Goal: Information Seeking & Learning: Check status

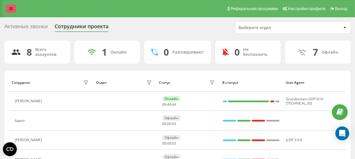
click at [12, 10] on icon at bounding box center [10, 9] width 3 height 4
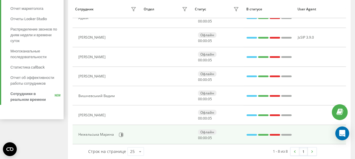
scroll to position [109, 0]
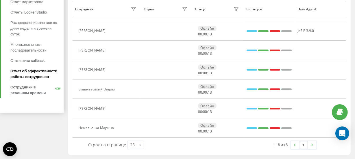
click at [40, 73] on span "Отчет об эффективности работы сотрудников" at bounding box center [35, 74] width 50 height 12
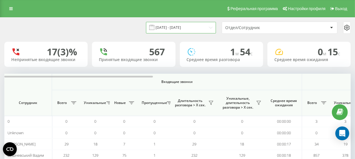
click at [177, 29] on input "19.07.2025 - 19.08.2025" at bounding box center [181, 27] width 70 height 11
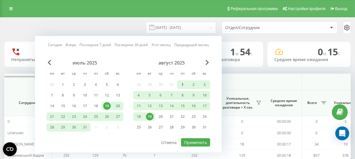
click at [185, 84] on div "1" at bounding box center [183, 85] width 8 height 8
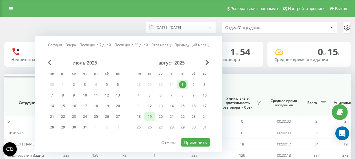
click at [150, 116] on div "19" at bounding box center [150, 117] width 8 height 8
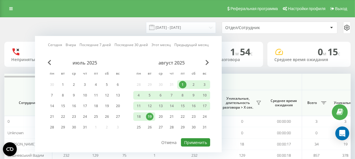
click at [190, 141] on button "Применить" at bounding box center [195, 143] width 29 height 8
type input "[DATE] - [DATE]"
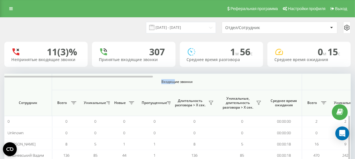
drag, startPoint x: 134, startPoint y: 75, endPoint x: 173, endPoint y: 80, distance: 39.2
click at [173, 80] on th "Входящие звонки" at bounding box center [177, 82] width 250 height 16
click at [140, 76] on div at bounding box center [78, 77] width 148 height 2
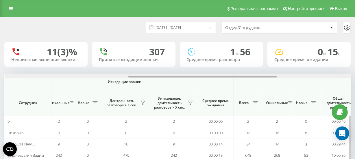
scroll to position [0, 287]
drag, startPoint x: 140, startPoint y: 76, endPoint x: 263, endPoint y: 78, distance: 123.4
click at [263, 78] on div at bounding box center [178, 76] width 346 height 4
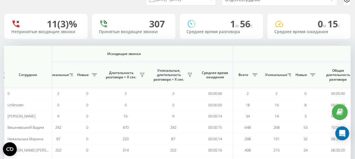
scroll to position [12, 0]
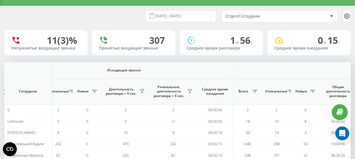
drag, startPoint x: 144, startPoint y: 62, endPoint x: 125, endPoint y: 61, distance: 19.4
click at [125, 61] on div "01.08.2025 - 19.08.2025 Отдел/Сотрудник 11 (3)% Непринятые входящие звонки 307 …" at bounding box center [177, 103] width 346 height 195
click at [144, 72] on span "Исходящие звонки" at bounding box center [124, 70] width 191 height 5
drag, startPoint x: 142, startPoint y: 70, endPoint x: 120, endPoint y: 70, distance: 22.5
click at [120, 70] on span "Исходящие звонки" at bounding box center [124, 70] width 191 height 5
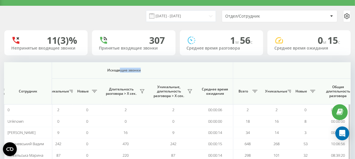
click at [159, 76] on th "Исходящие звонки" at bounding box center [124, 70] width 218 height 16
click at [179, 65] on th "Исходящие звонки" at bounding box center [124, 70] width 218 height 16
drag, startPoint x: 160, startPoint y: 70, endPoint x: 154, endPoint y: 71, distance: 6.1
click at [157, 70] on span "Исходящие звонки" at bounding box center [124, 70] width 191 height 5
click at [43, 73] on th at bounding box center [28, 70] width 48 height 16
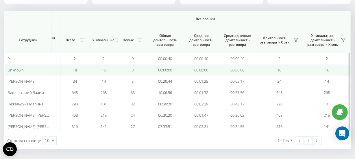
scroll to position [64, 0]
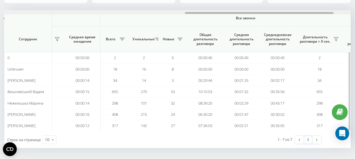
scroll to position [0, 425]
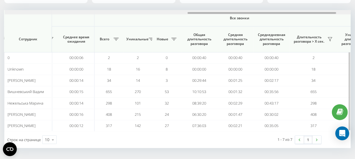
drag, startPoint x: 134, startPoint y: 12, endPoint x: 317, endPoint y: 16, distance: 182.9
click at [317, 16] on div "Входящие звонки Исходящие звонки Все звонки Сотрудник Всего Уникальные Новые Пр…" at bounding box center [177, 71] width 346 height 122
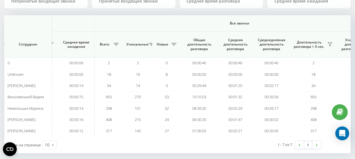
scroll to position [64, 0]
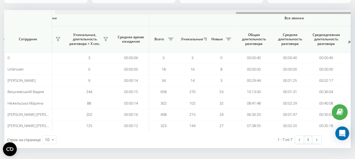
scroll to position [0, 460]
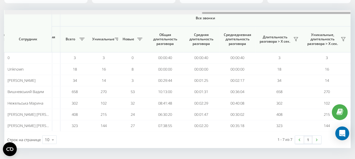
click at [354, 10] on html "[DOMAIN_NAME] Проекты [DOMAIN_NAME] Дашборд Центр обращений Аналитика Ваши отче…" at bounding box center [177, 15] width 355 height 159
